Goal: Information Seeking & Learning: Find contact information

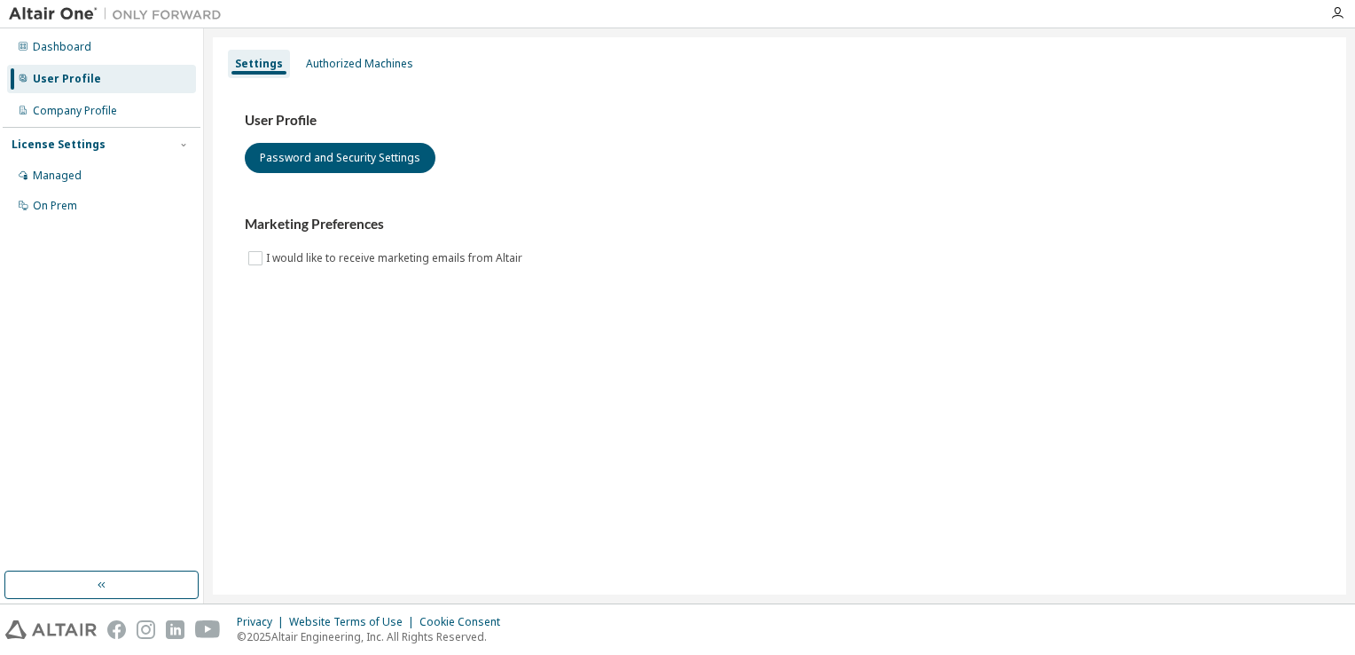
click at [60, 15] on img at bounding box center [120, 14] width 222 height 18
click at [1338, 16] on icon "button" at bounding box center [1337, 13] width 14 height 14
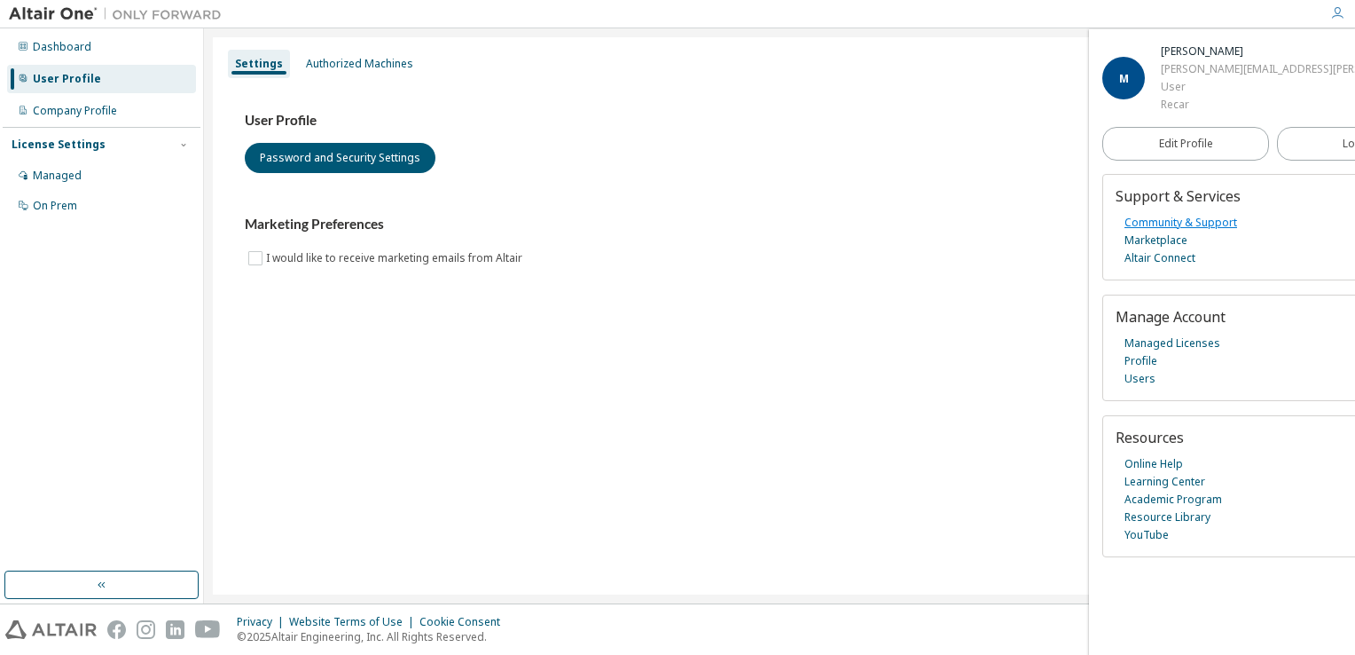
click at [1166, 223] on link "Community & Support" at bounding box center [1181, 223] width 113 height 18
